Goal: Task Accomplishment & Management: Use online tool/utility

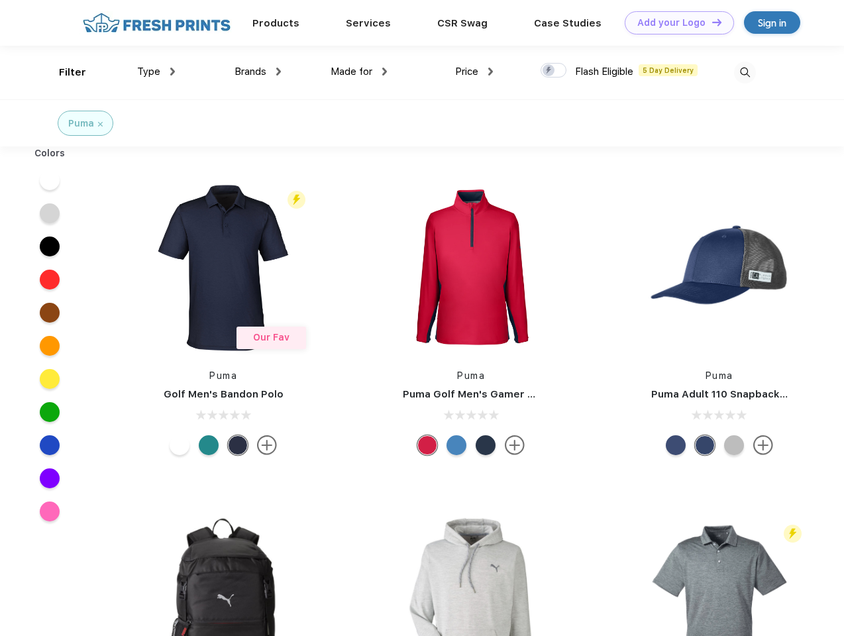
click at [675, 23] on link "Add your Logo Design Tool" at bounding box center [679, 22] width 109 height 23
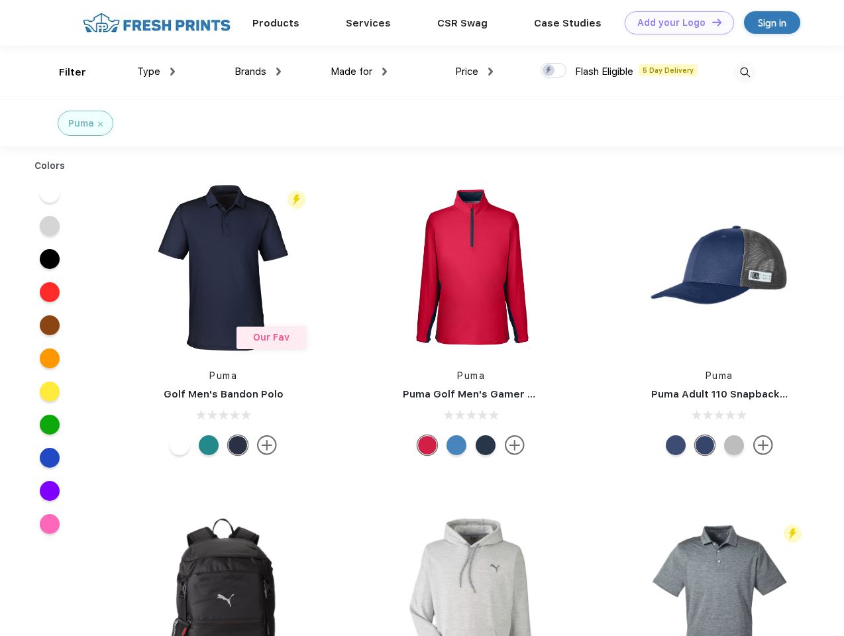
click at [0, 0] on div "Design Tool" at bounding box center [0, 0] width 0 height 0
click at [711, 22] on link "Add your Logo Design Tool" at bounding box center [679, 22] width 109 height 23
click at [64, 72] on div "Filter" at bounding box center [72, 72] width 27 height 15
click at [156, 72] on span "Type" at bounding box center [148, 72] width 23 height 12
click at [258, 72] on span "Brands" at bounding box center [251, 72] width 32 height 12
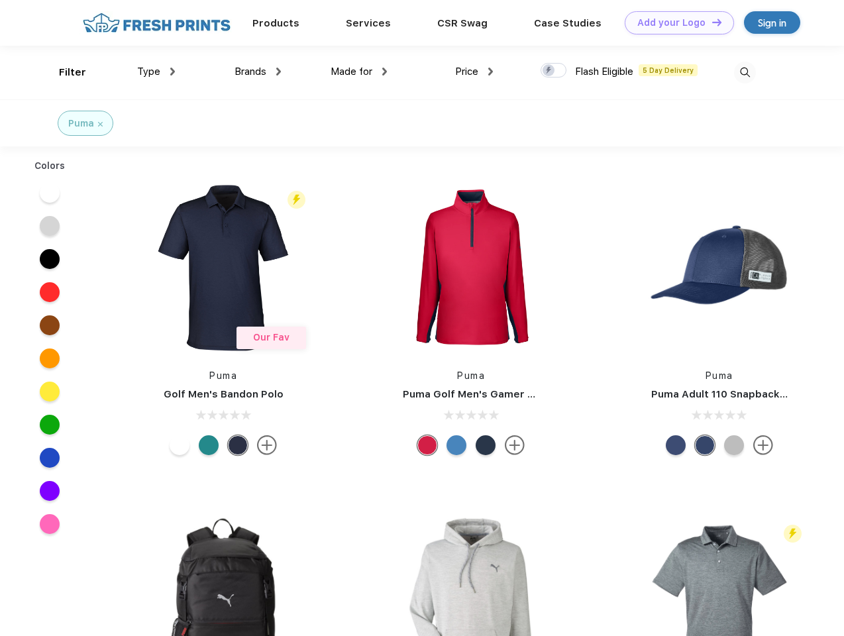
click at [359, 72] on span "Made for" at bounding box center [352, 72] width 42 height 12
click at [474, 72] on span "Price" at bounding box center [466, 72] width 23 height 12
click at [554, 71] on div at bounding box center [554, 70] width 26 height 15
click at [549, 71] on input "checkbox" at bounding box center [545, 66] width 9 height 9
click at [745, 72] on img at bounding box center [745, 73] width 22 height 22
